Goal: Check status

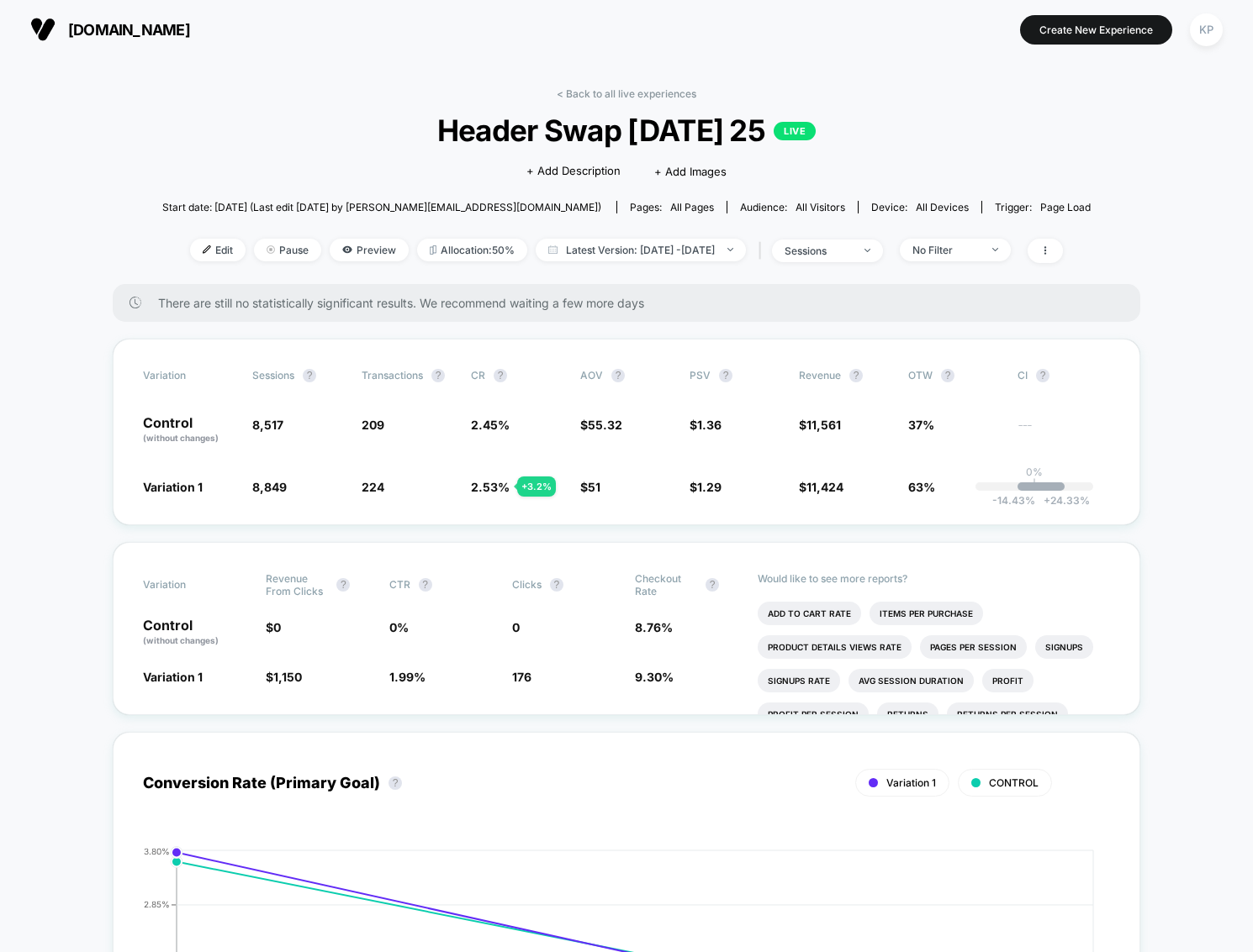
scroll to position [-6, 0]
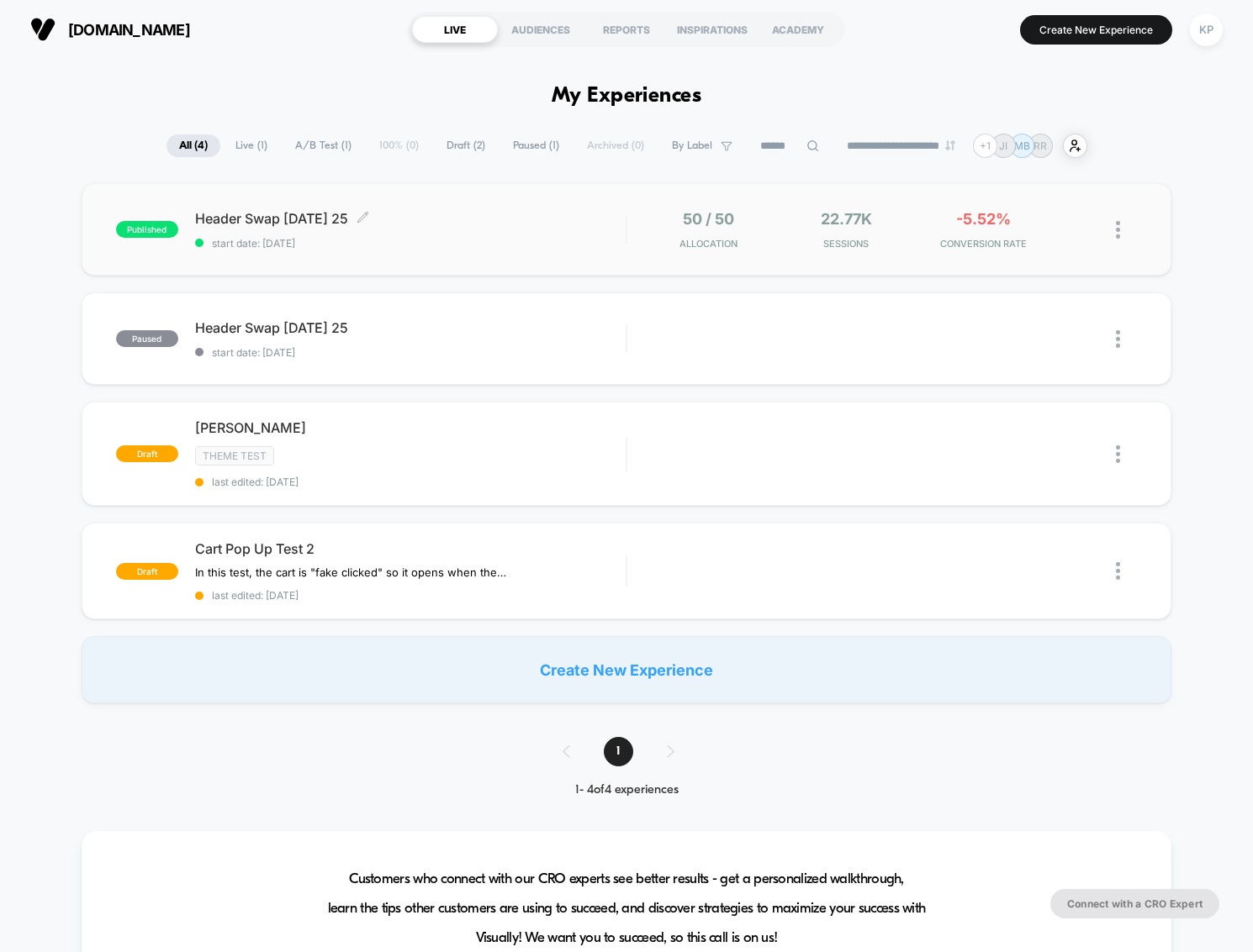
click at [339, 232] on div "Header Swap [DATE] 25 Click to edit experience details Click to edit experience…" at bounding box center [409, 230] width 430 height 40
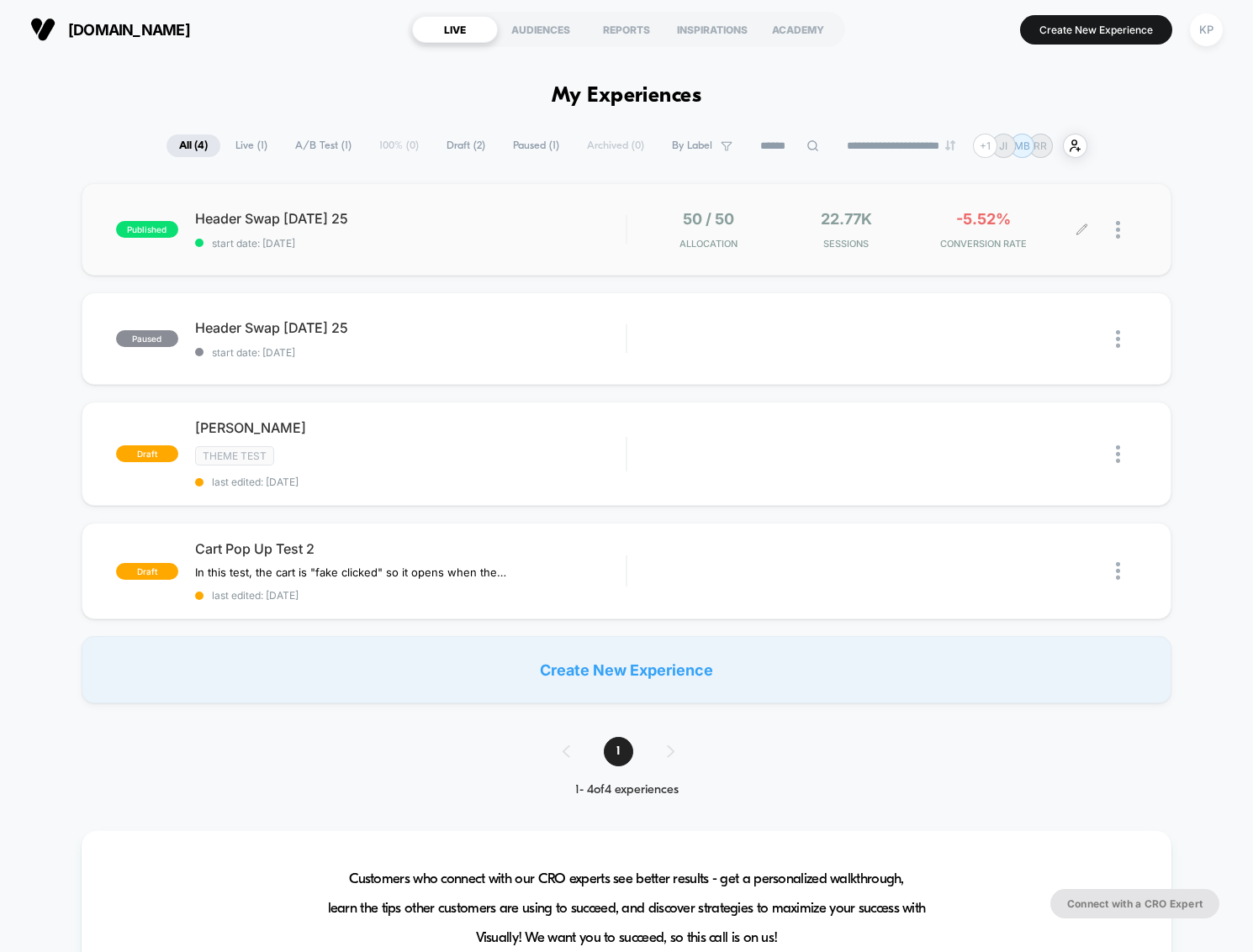
click at [875, 220] on div "22.77k Sessions" at bounding box center [846, 230] width 130 height 40
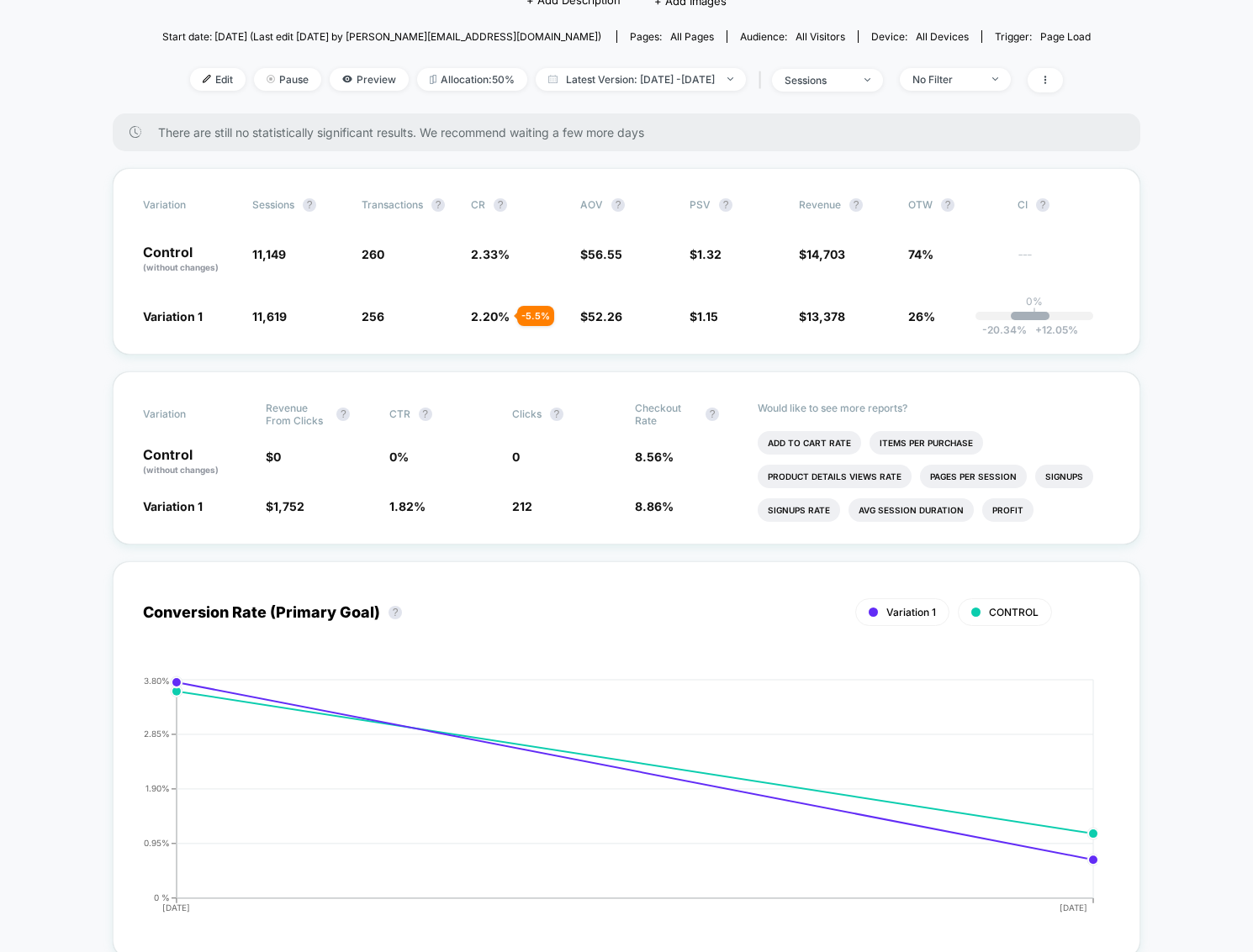
scroll to position [172, 0]
